Goal: Information Seeking & Learning: Learn about a topic

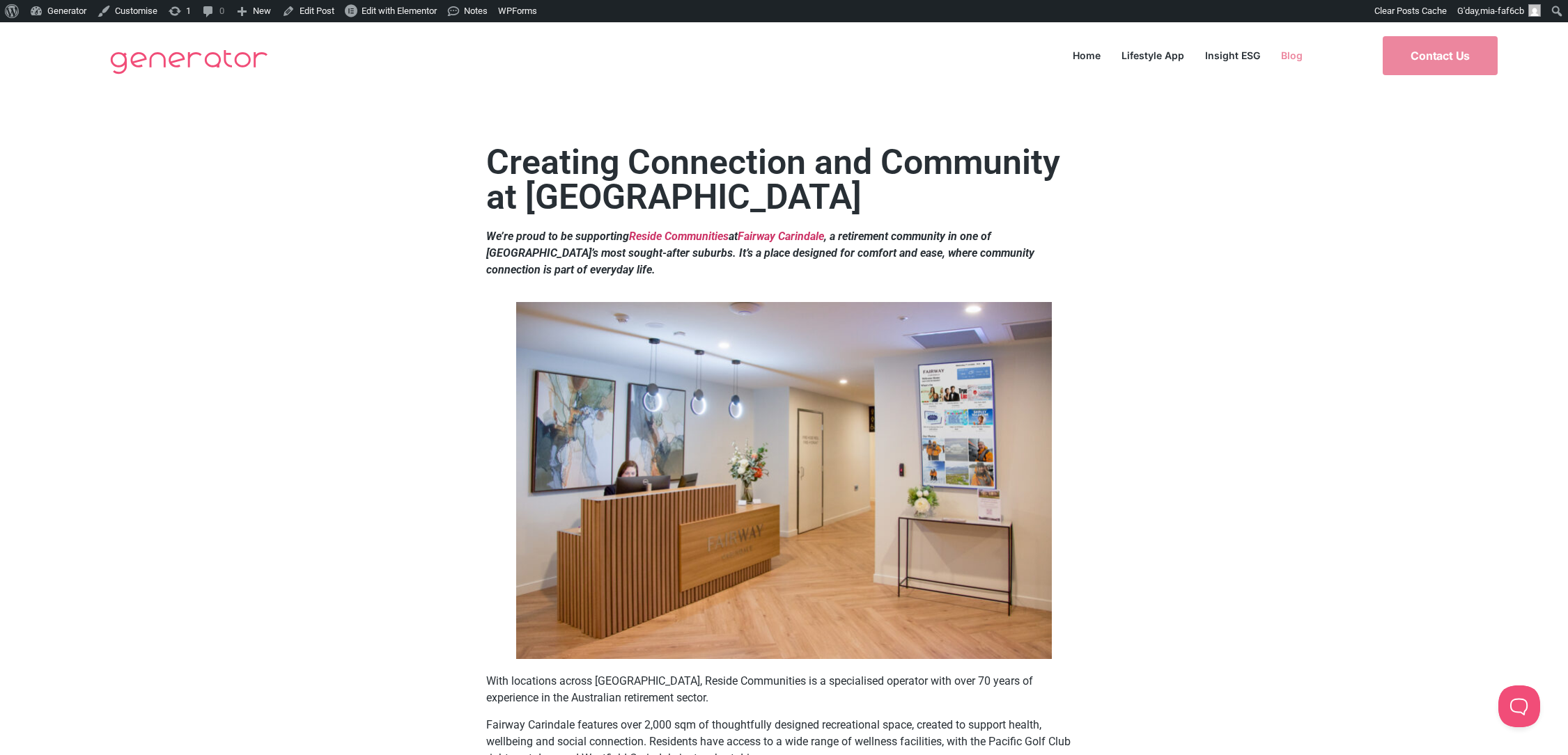
click at [1291, 47] on link "Blog" at bounding box center [1291, 55] width 42 height 19
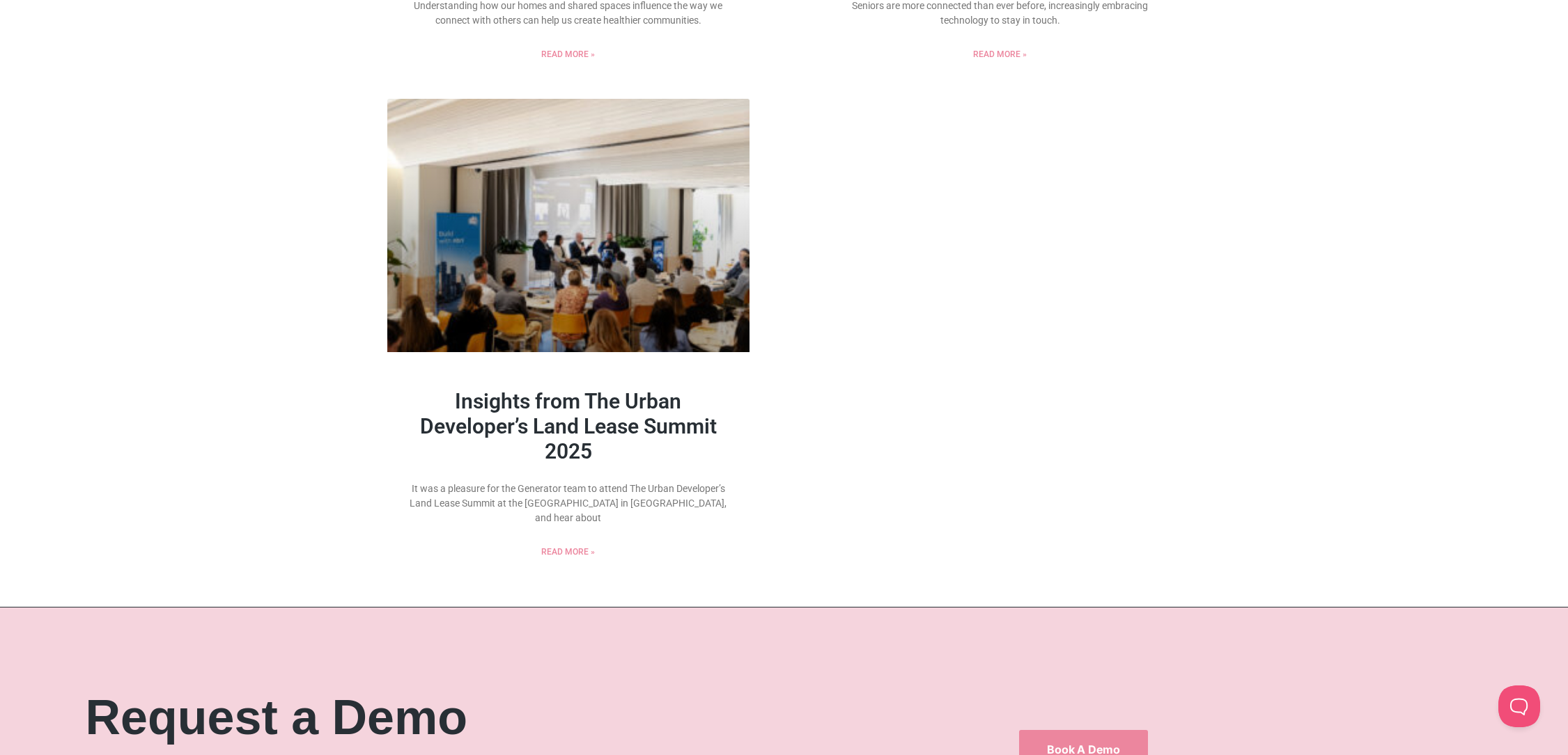
scroll to position [1965, 0]
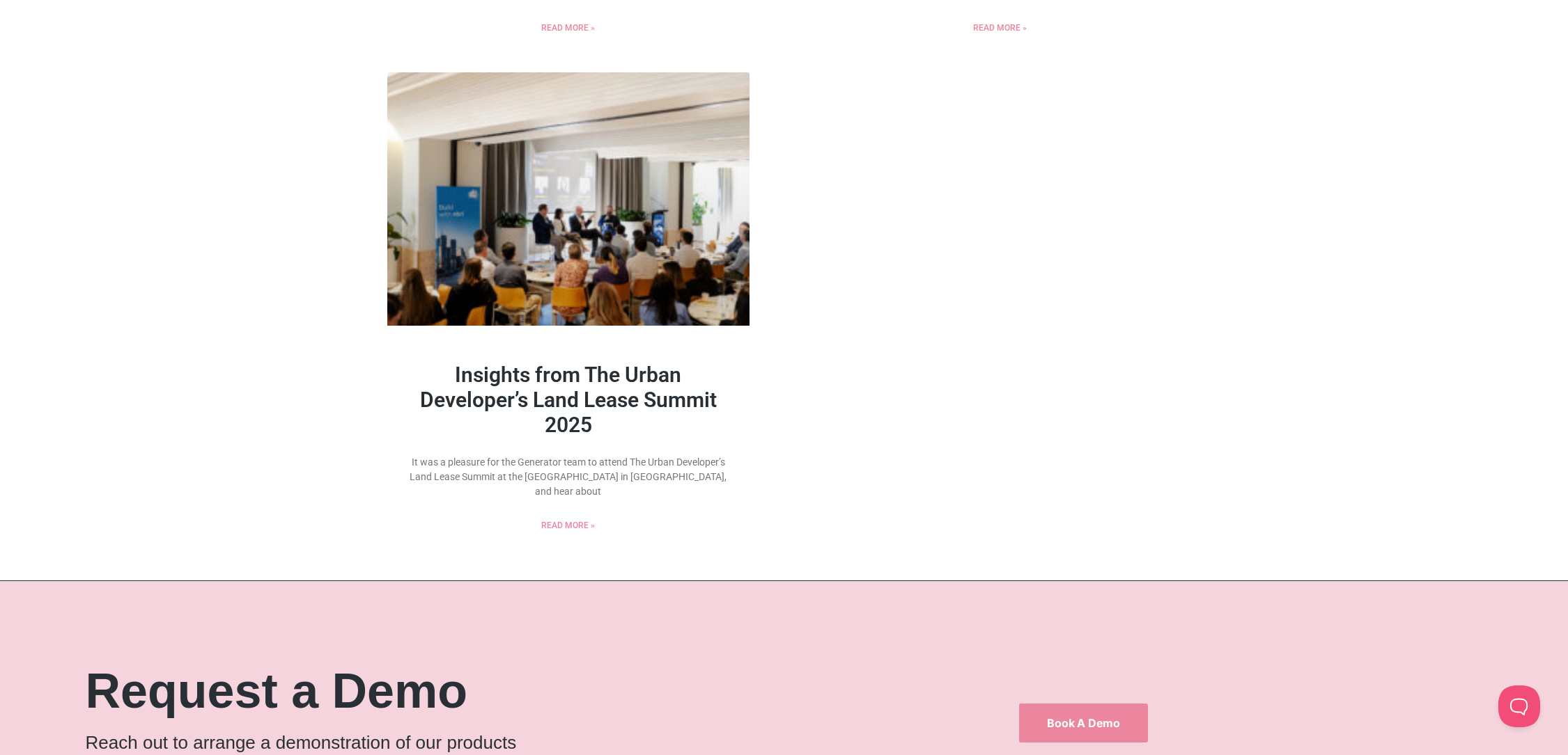
click at [647, 400] on link "Insights from The Urban Developer’s Land Lease Summit 2025" at bounding box center [568, 400] width 296 height 74
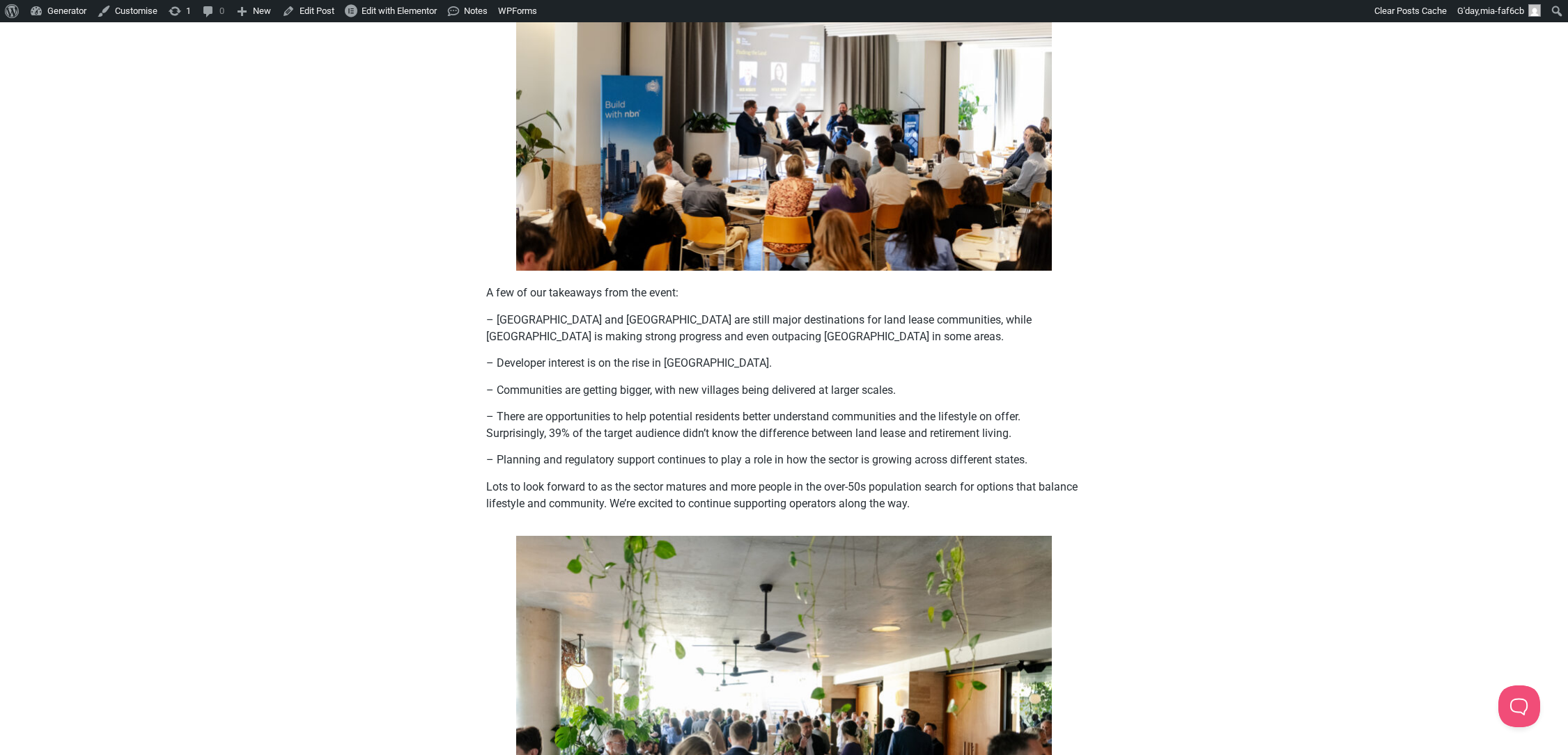
scroll to position [73, 0]
